Goal: Book appointment/travel/reservation

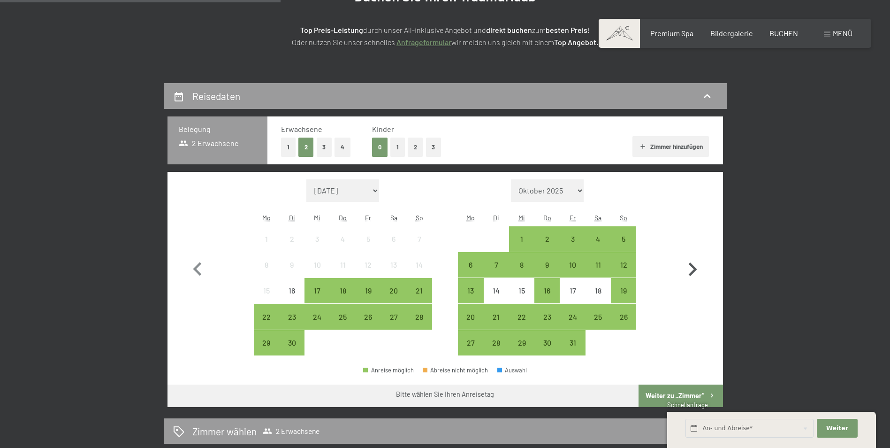
click at [697, 270] on icon "button" at bounding box center [692, 269] width 27 height 27
select select "[DATE]"
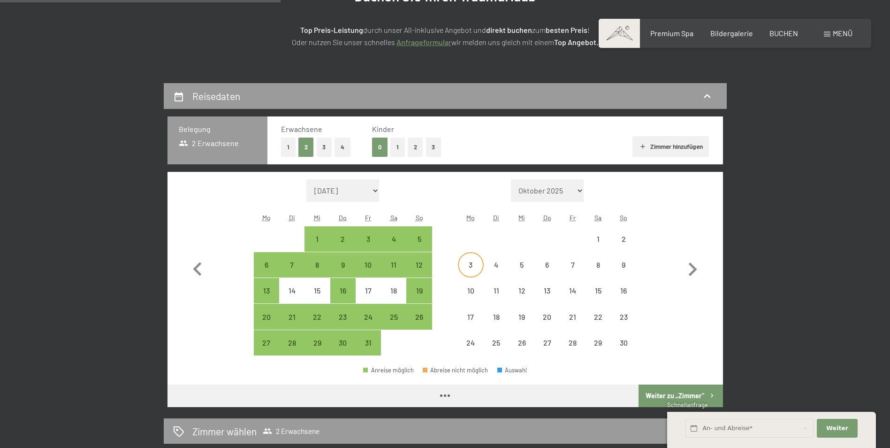
select select "[DATE]"
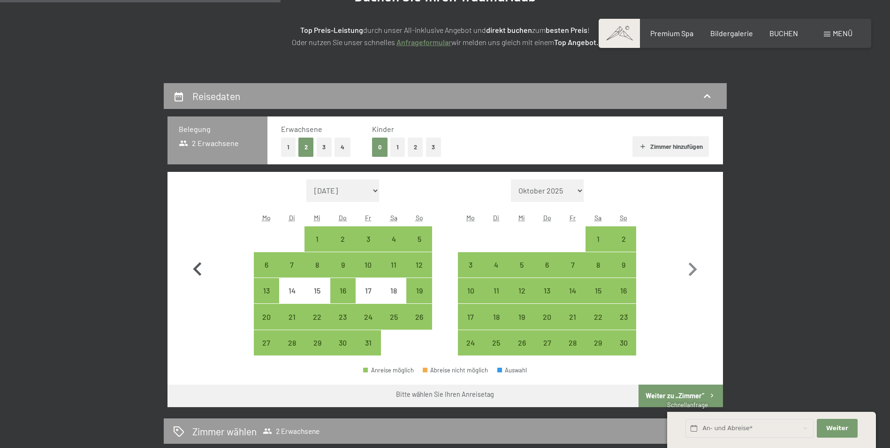
click at [192, 265] on icon "button" at bounding box center [197, 269] width 27 height 27
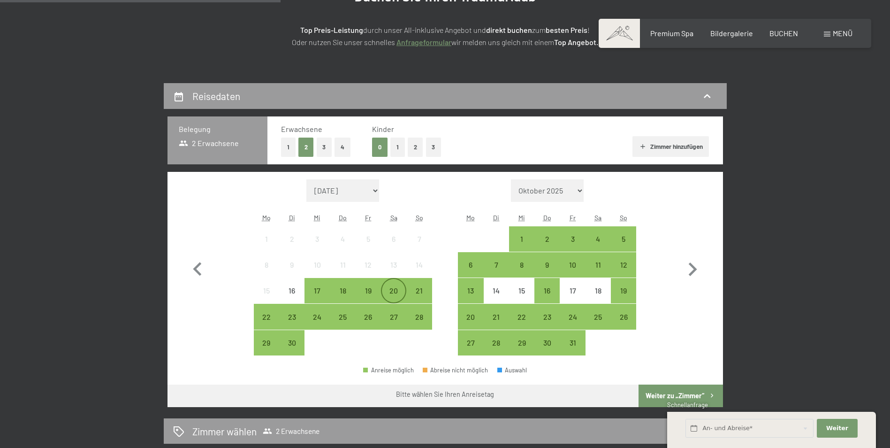
click at [393, 290] on div "20" at bounding box center [393, 298] width 23 height 23
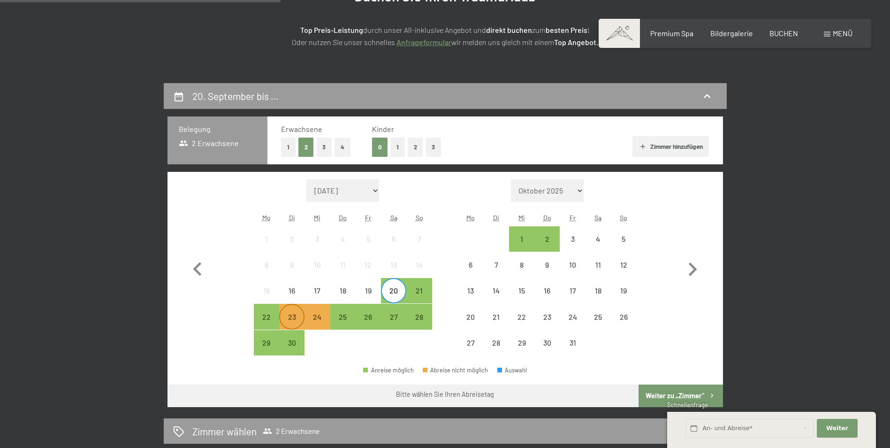
click at [289, 317] on div "23" at bounding box center [291, 324] width 23 height 23
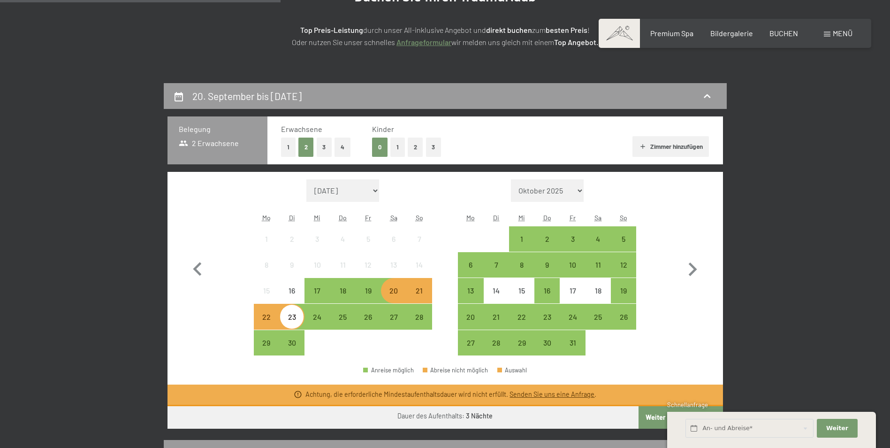
click at [839, 427] on span "Weiter" at bounding box center [837, 428] width 22 height 8
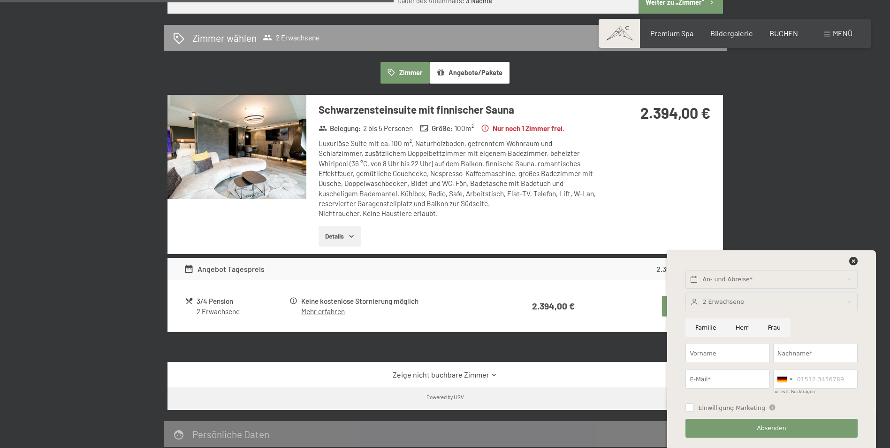
scroll to position [563, 0]
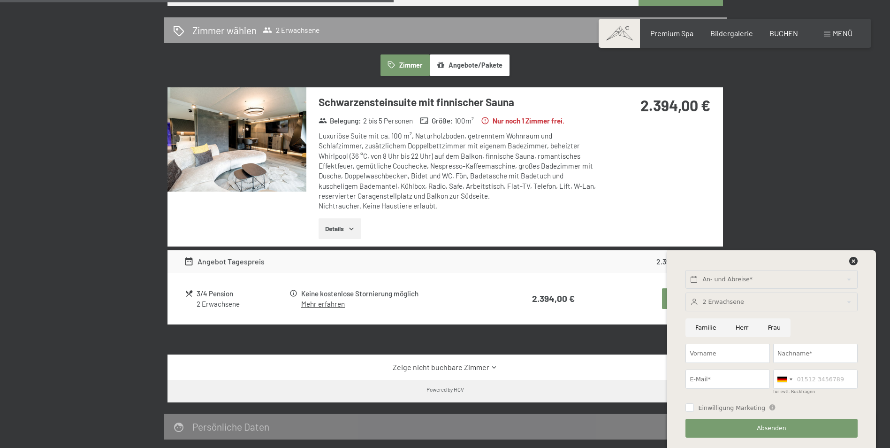
click at [760, 176] on div "20. September bis [DATE] Belegung 2 Erwachsene Erwachsene 1 2 3 4 Kinder 0 1 2 …" at bounding box center [445, 69] width 641 height 816
click at [855, 262] on icon at bounding box center [853, 261] width 8 height 8
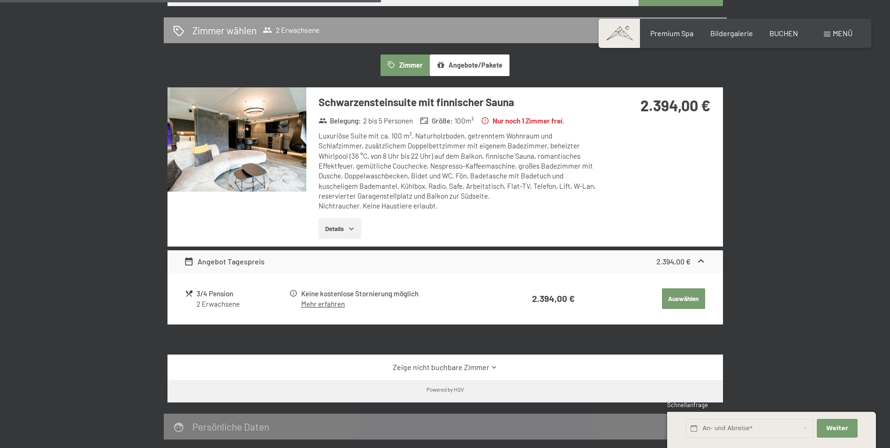
scroll to position [422, 0]
